Goal: Information Seeking & Learning: Learn about a topic

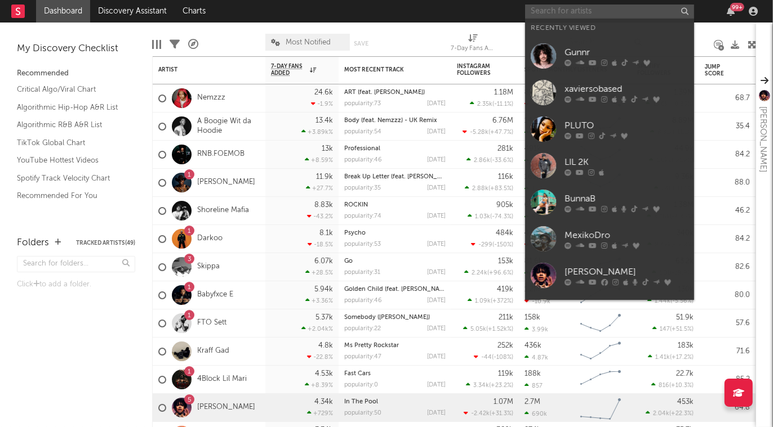
click at [600, 10] on input "text" at bounding box center [609, 12] width 169 height 14
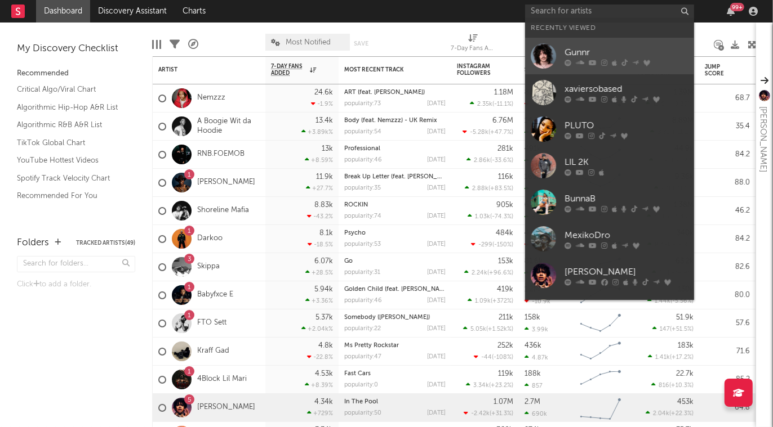
click at [609, 53] on div "Gunnr" at bounding box center [626, 53] width 124 height 14
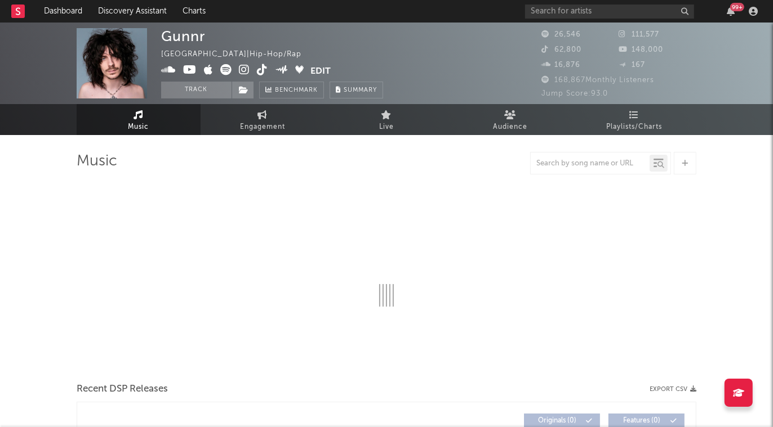
select select "6m"
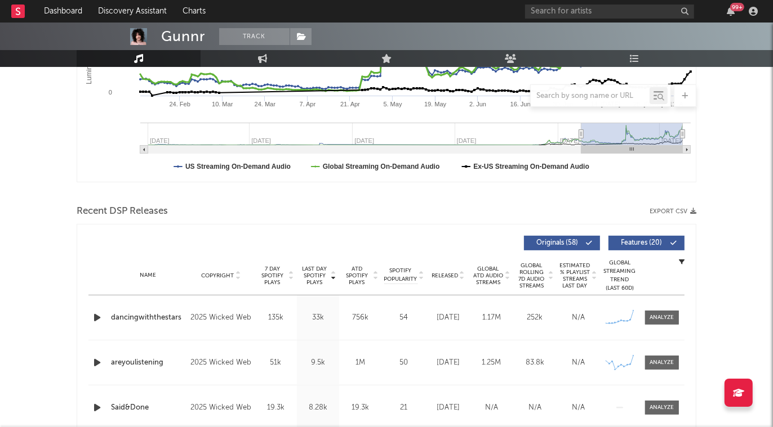
scroll to position [269, 0]
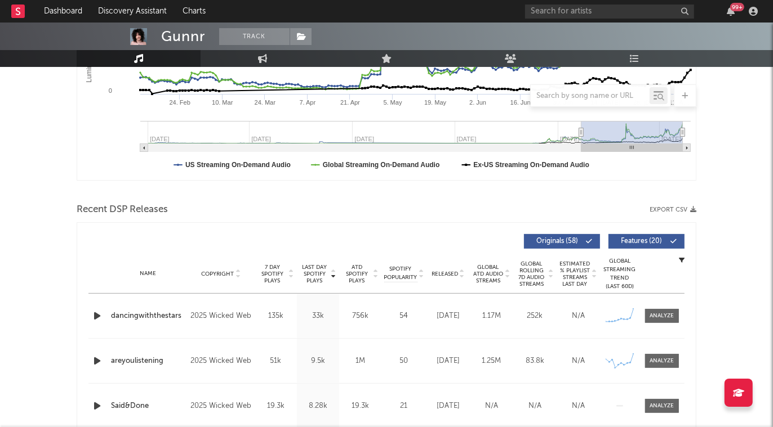
click at [96, 316] on icon "button" at bounding box center [97, 316] width 12 height 14
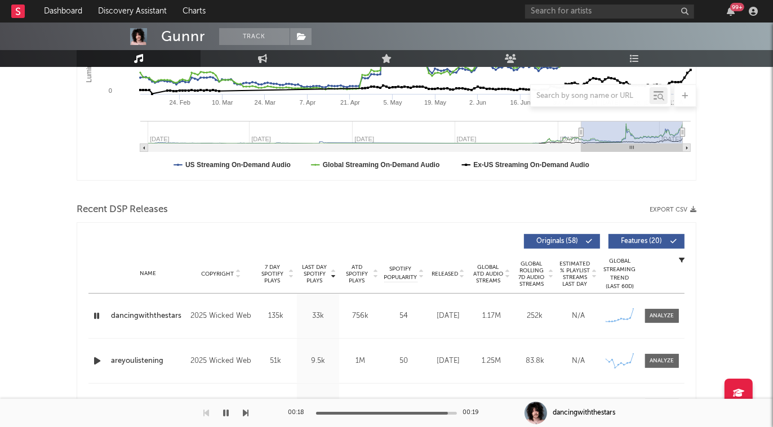
click at [93, 314] on icon "button" at bounding box center [96, 316] width 11 height 14
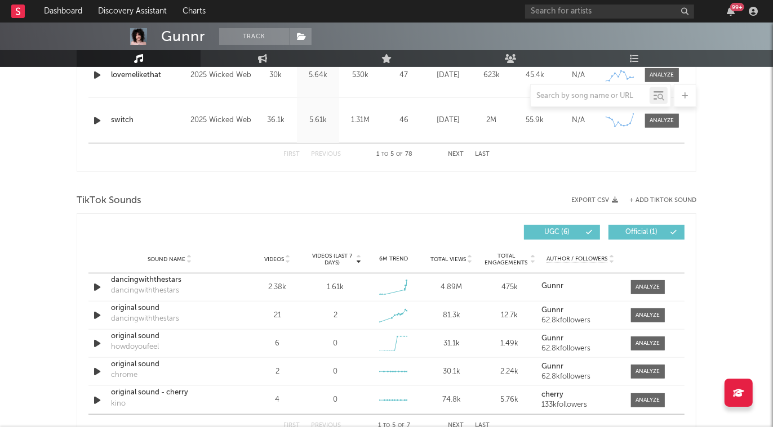
scroll to position [648, 0]
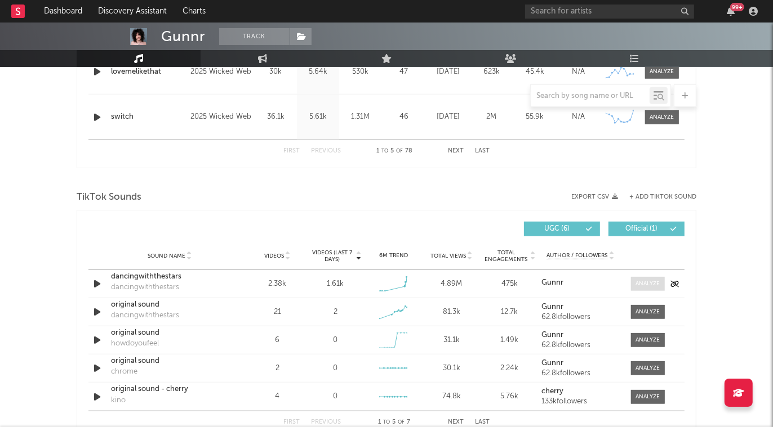
click at [645, 284] on div at bounding box center [648, 284] width 24 height 8
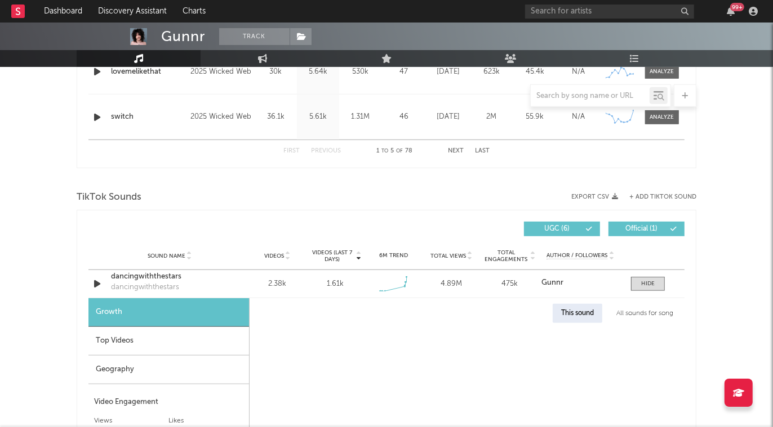
select select "1w"
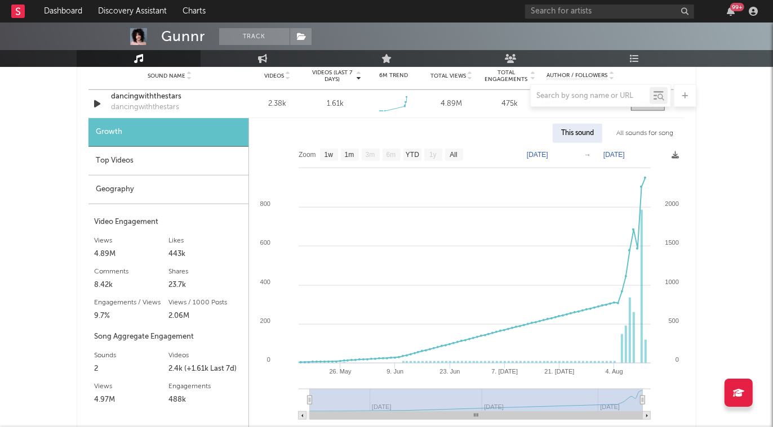
scroll to position [835, 0]
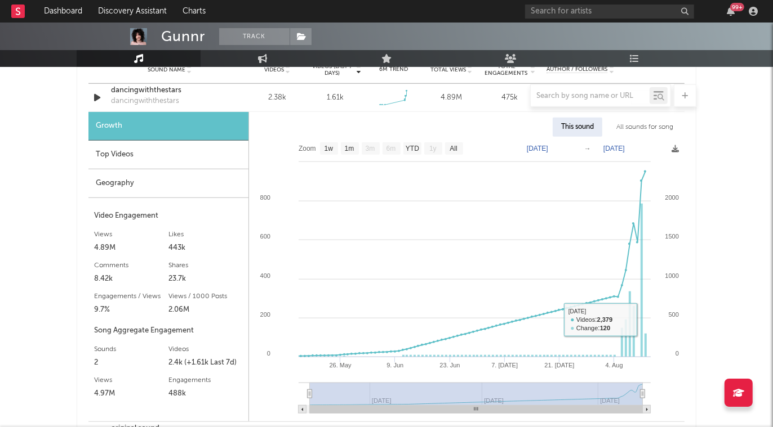
click at [711, 286] on div "Gunnr Track [GEOGRAPHIC_DATA] | Hip-Hop/Rap Edit Track Benchmark Summary 26,546…" at bounding box center [386, 194] width 773 height 2012
click at [663, 126] on div "All sounds for song" at bounding box center [645, 127] width 74 height 19
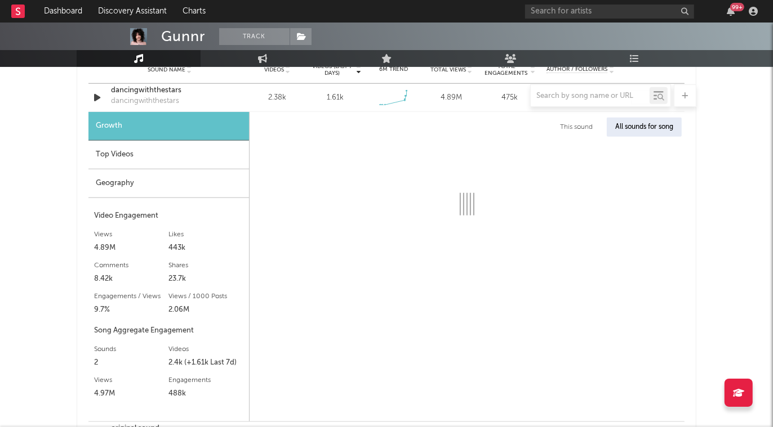
select select "1w"
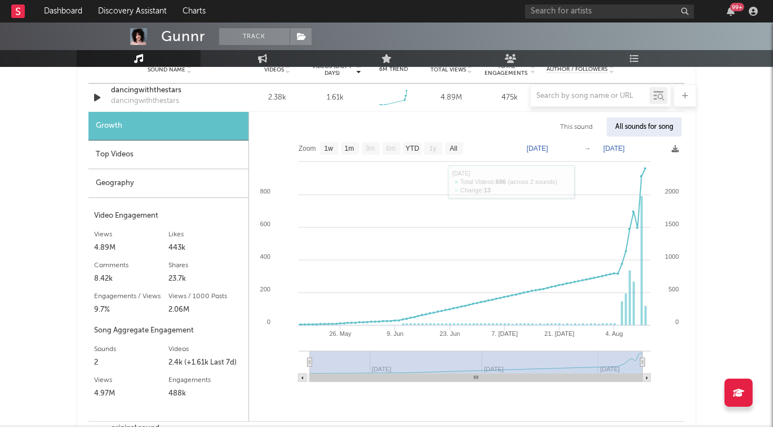
click at [652, 126] on div "All sounds for song" at bounding box center [644, 127] width 75 height 19
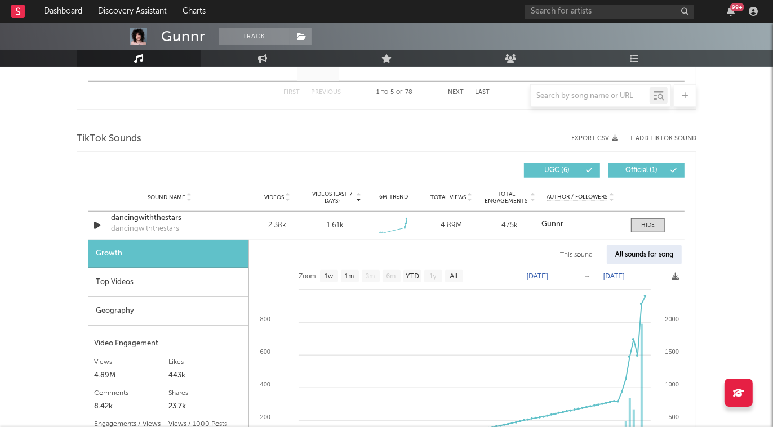
scroll to position [702, 0]
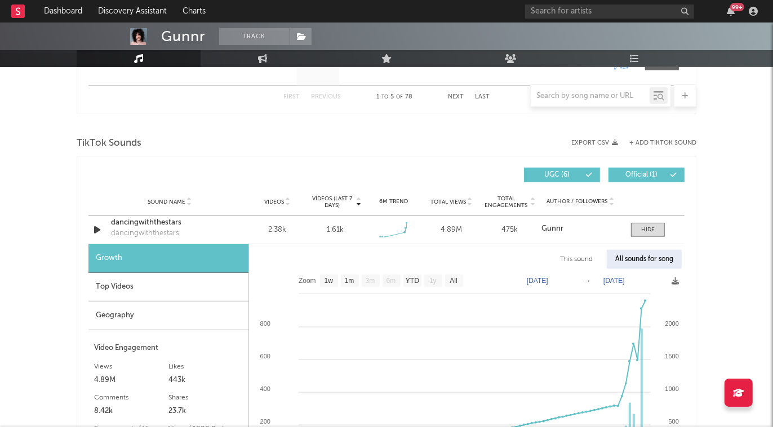
click at [151, 288] on div "Top Videos" at bounding box center [168, 287] width 160 height 29
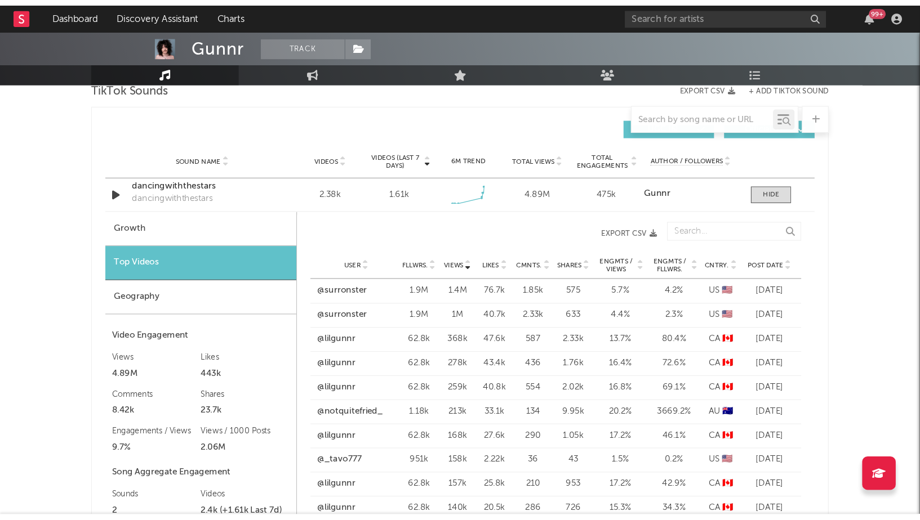
scroll to position [778, 0]
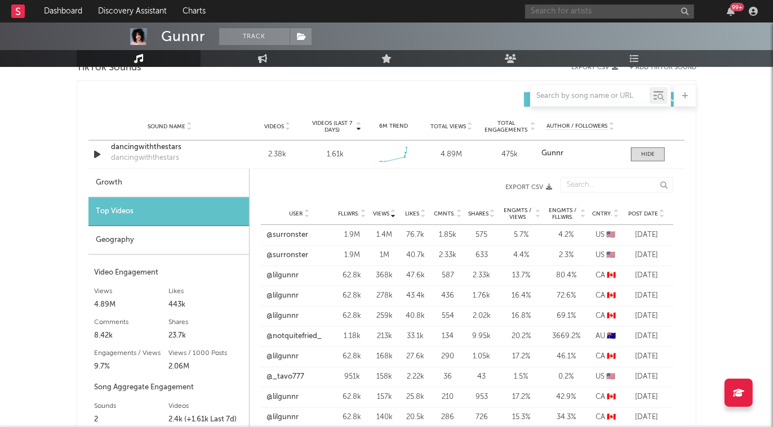
click at [614, 8] on input "text" at bounding box center [609, 12] width 169 height 14
click at [290, 233] on link "@surronster" at bounding box center [287, 235] width 42 height 11
click at [293, 254] on link "@surronster" at bounding box center [287, 255] width 42 height 11
click at [289, 375] on link "@_tavo777" at bounding box center [285, 377] width 38 height 11
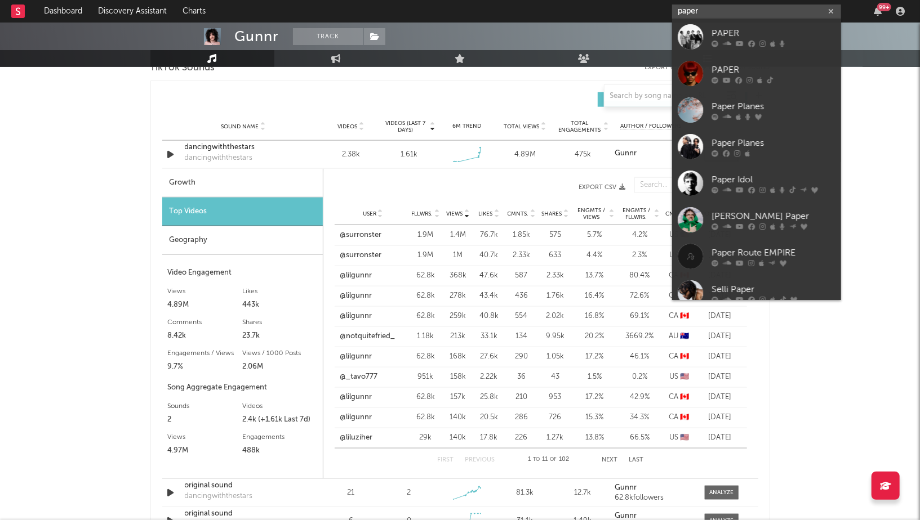
click at [703, 10] on input "paper" at bounding box center [756, 12] width 169 height 14
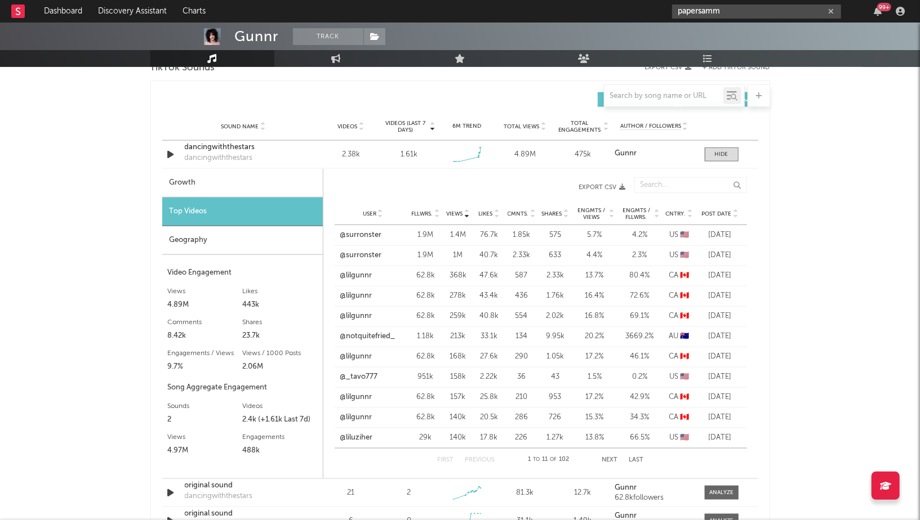
click at [727, 8] on input "papersamm" at bounding box center [756, 12] width 169 height 14
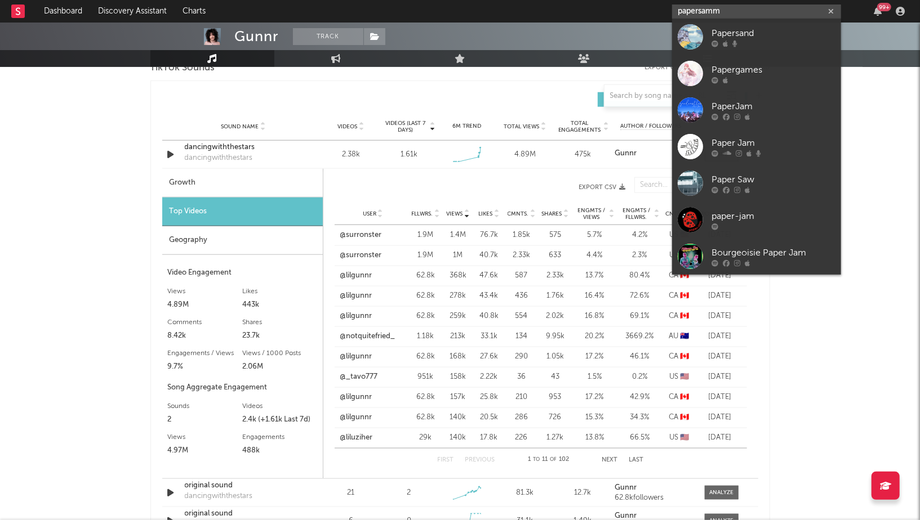
click at [727, 8] on input "papersamm" at bounding box center [756, 12] width 169 height 14
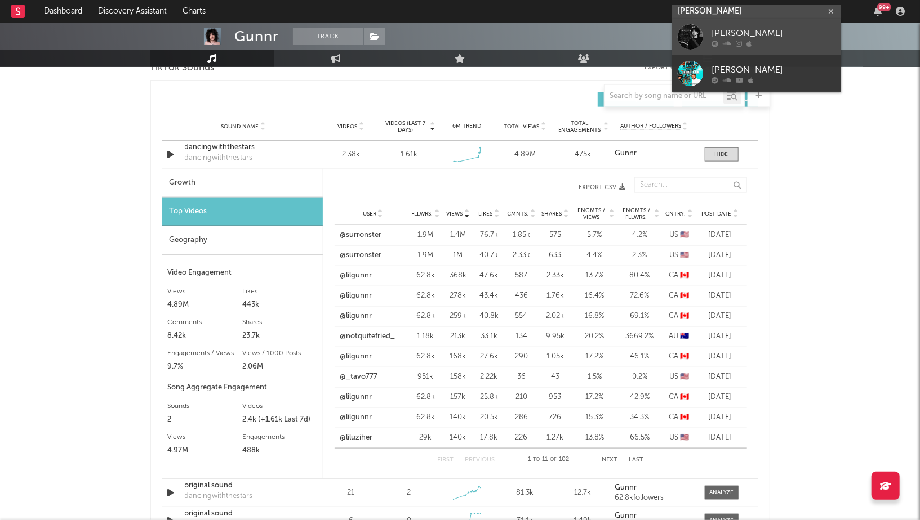
type input "[PERSON_NAME]"
click at [772, 42] on div at bounding box center [773, 44] width 124 height 7
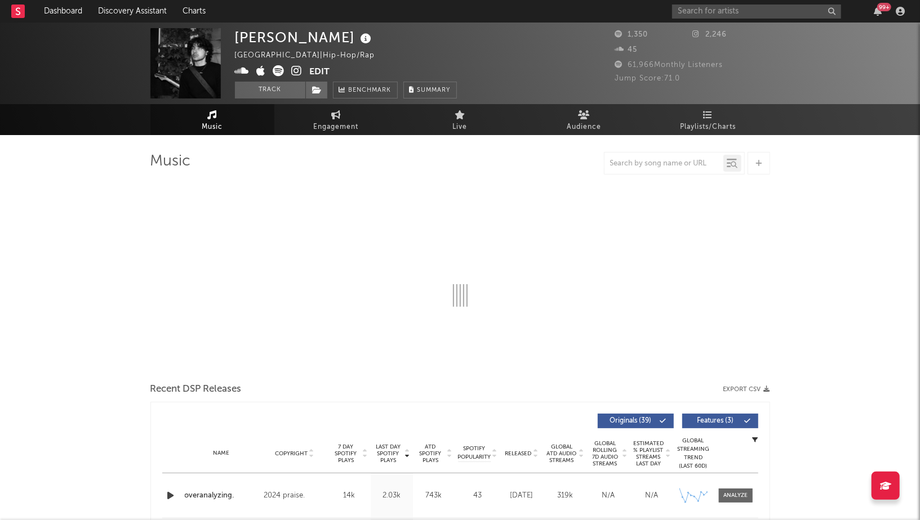
select select "1w"
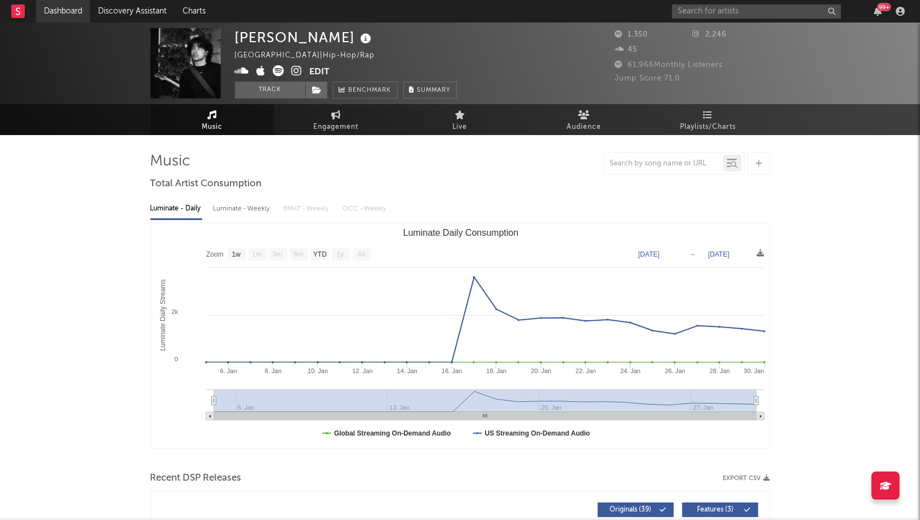
click at [64, 11] on link "Dashboard" at bounding box center [63, 11] width 54 height 23
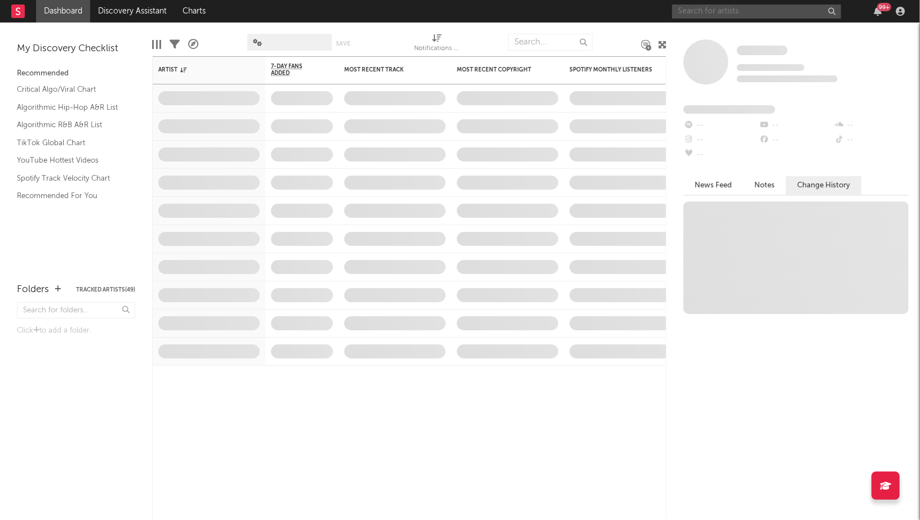
click at [708, 14] on input "text" at bounding box center [756, 12] width 169 height 14
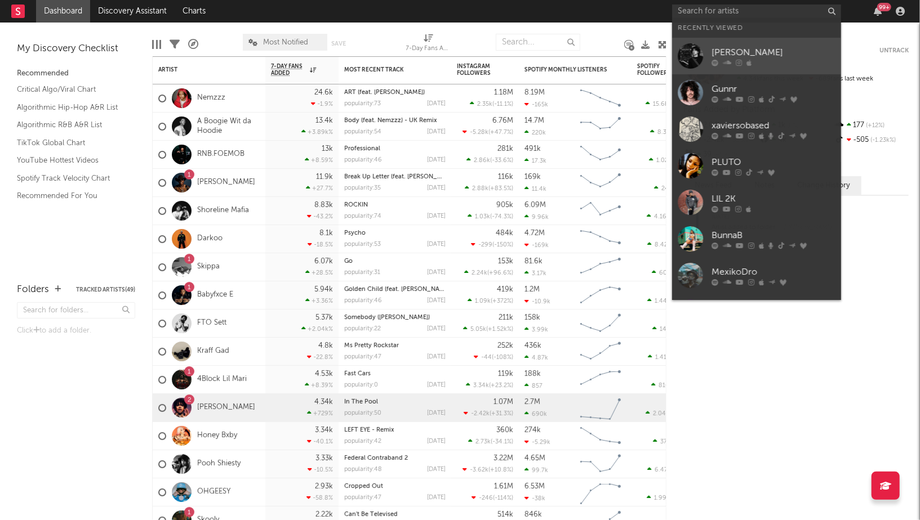
click at [756, 54] on div "[PERSON_NAME]" at bounding box center [773, 53] width 124 height 14
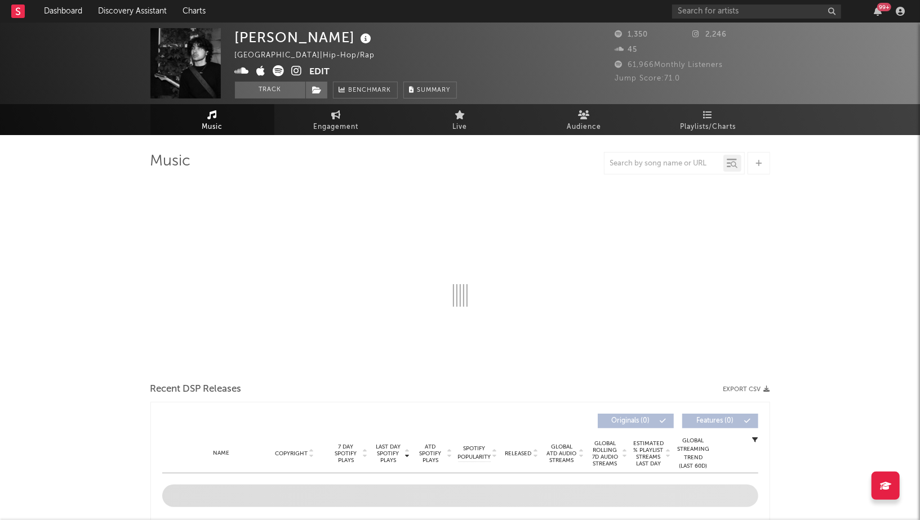
select select "1w"
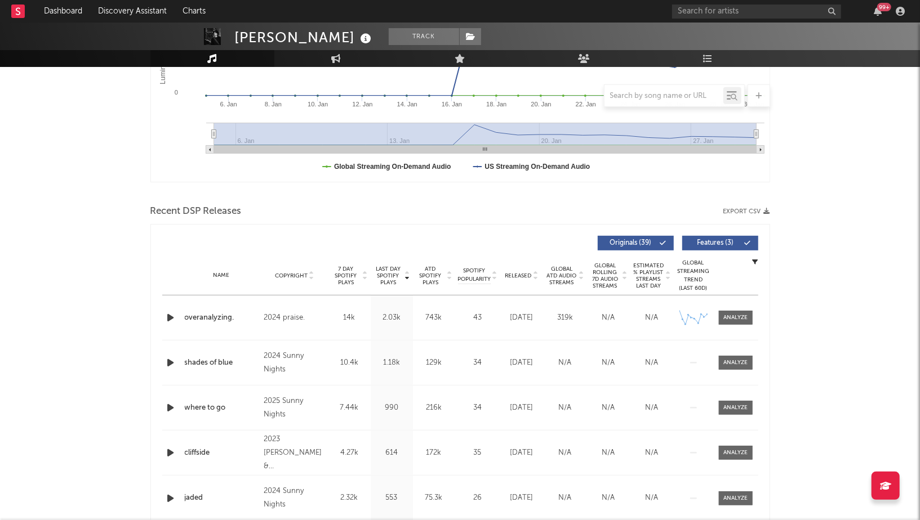
scroll to position [285, 0]
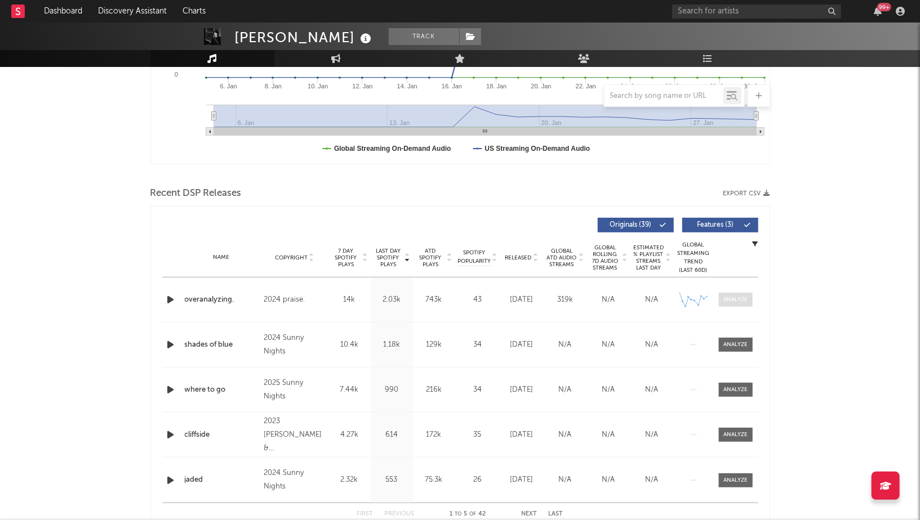
click at [728, 300] on div at bounding box center [735, 300] width 24 height 8
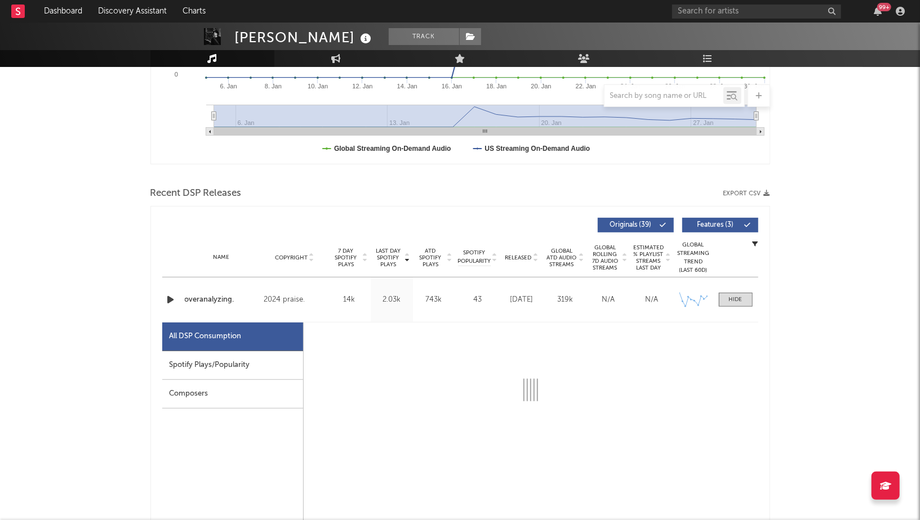
select select "6m"
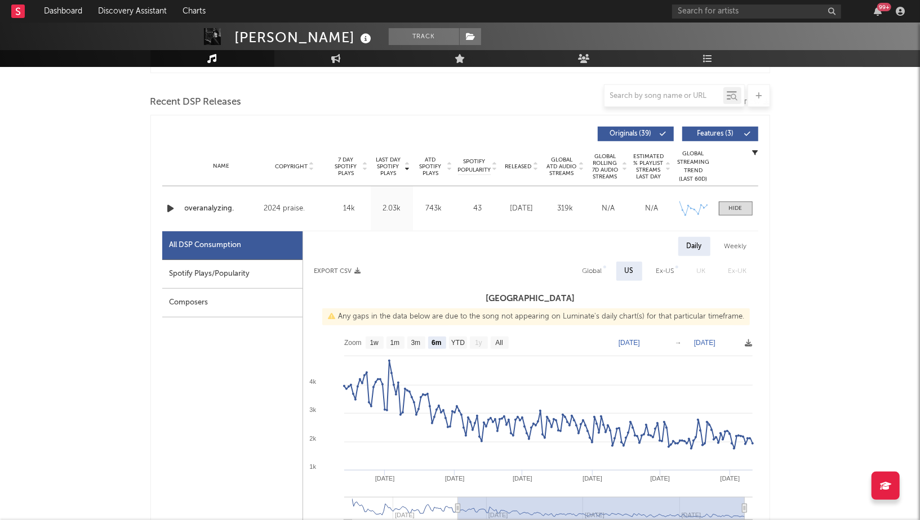
scroll to position [380, 0]
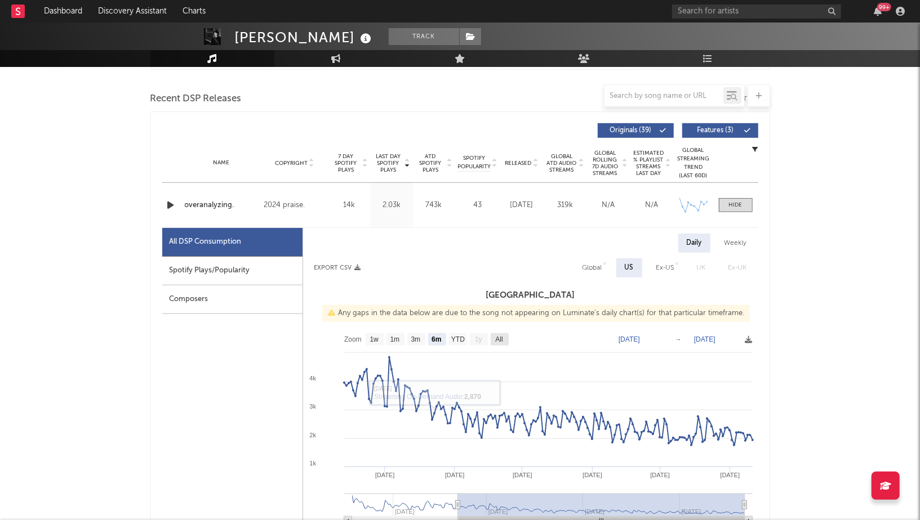
click at [500, 341] on text "All" at bounding box center [498, 340] width 7 height 8
select select "All"
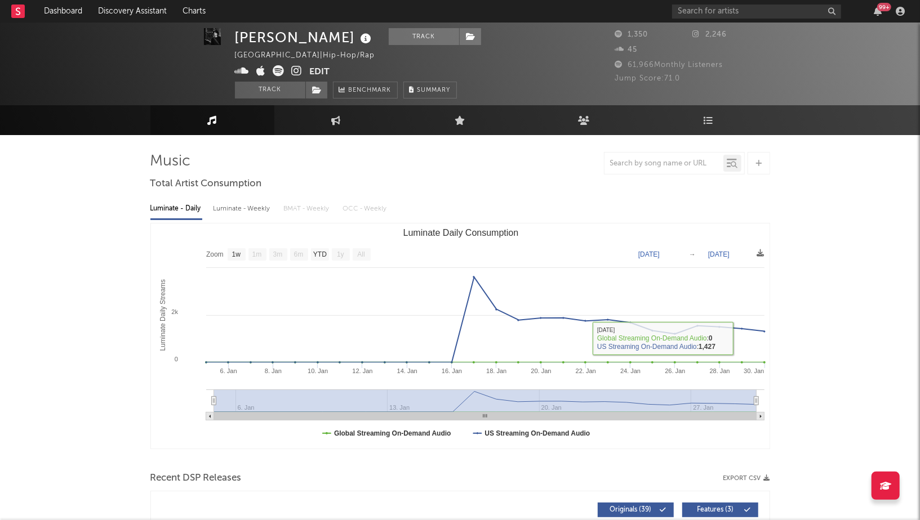
scroll to position [2, 0]
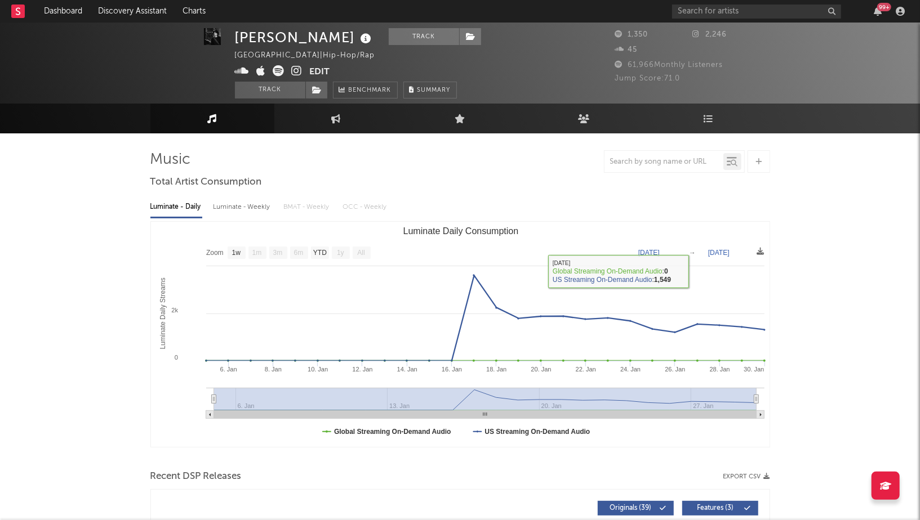
click at [724, 252] on text "[DATE]" at bounding box center [718, 253] width 21 height 8
click at [707, 251] on input "[DATE]" at bounding box center [725, 252] width 52 height 11
click at [66, 9] on link "Dashboard" at bounding box center [63, 11] width 54 height 23
